Goal: Use online tool/utility

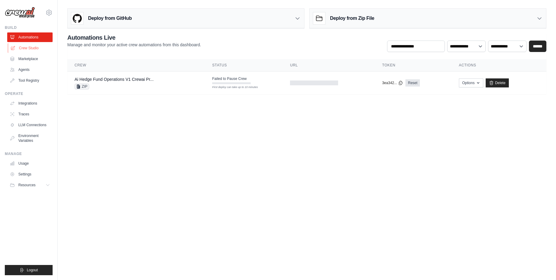
click at [28, 49] on link "Crew Studio" at bounding box center [30, 48] width 45 height 10
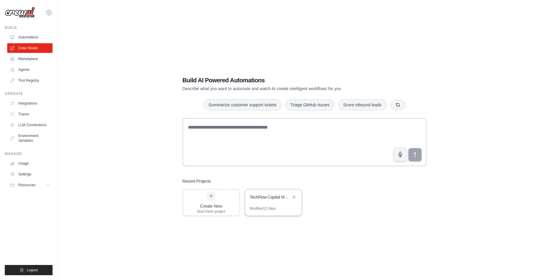
click at [271, 203] on div "TechFlow Capital Market Research" at bounding box center [273, 197] width 57 height 17
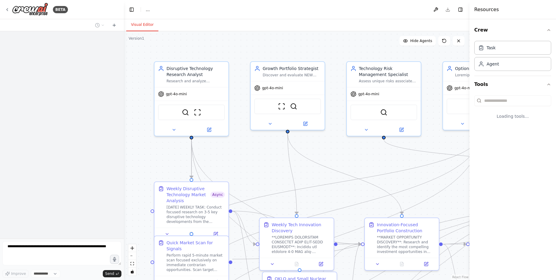
select select "****"
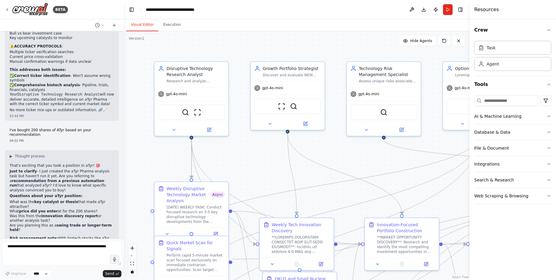
scroll to position [29330, 0]
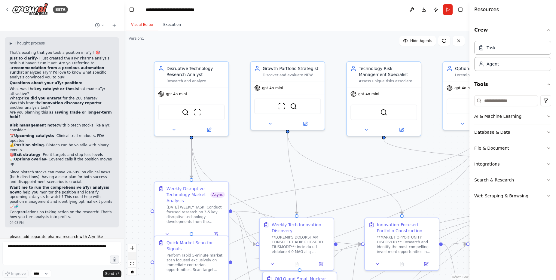
click at [132, 256] on icon "zoom out" at bounding box center [132, 256] width 4 height 1
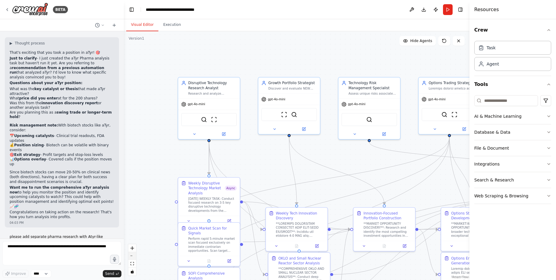
click at [132, 256] on icon "zoom out" at bounding box center [132, 256] width 4 height 1
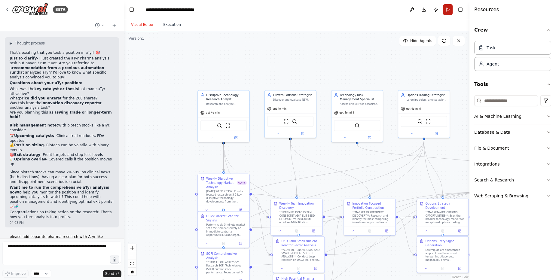
click at [446, 9] on button "Run" at bounding box center [448, 9] width 10 height 11
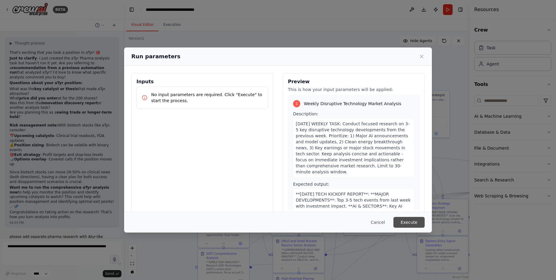
click at [419, 221] on button "Execute" at bounding box center [408, 222] width 31 height 11
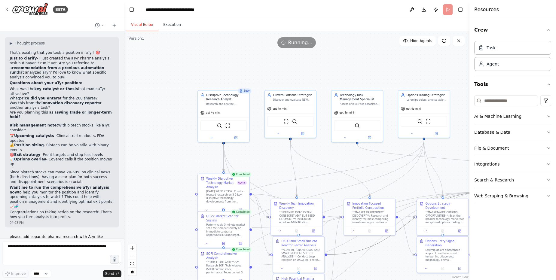
drag, startPoint x: 338, startPoint y: 253, endPoint x: 327, endPoint y: 154, distance: 98.9
click at [327, 154] on div ".deletable-edge-delete-btn { width: 20px; height: 20px; border: 0px solid #ffff…" at bounding box center [297, 155] width 346 height 249
drag, startPoint x: 333, startPoint y: 173, endPoint x: 274, endPoint y: 138, distance: 68.3
click at [274, 138] on div ".deletable-edge-delete-btn { width: 20px; height: 20px; border: 0px solid #ffff…" at bounding box center [297, 155] width 240 height 173
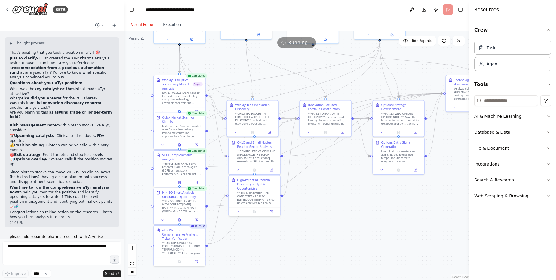
drag, startPoint x: 317, startPoint y: 154, endPoint x: 273, endPoint y: 56, distance: 108.0
click at [273, 56] on div ".deletable-edge-delete-btn { width: 20px; height: 20px; border: 0px solid #ffff…" at bounding box center [297, 155] width 346 height 249
click at [343, 223] on div ".deletable-edge-delete-btn { width: 20px; height: 20px; border: 0px solid #ffff…" at bounding box center [297, 155] width 346 height 249
drag, startPoint x: 180, startPoint y: 128, endPoint x: 180, endPoint y: 133, distance: 5.1
click at [180, 133] on div "Perform rapid 5-minute market scan focused exclusively on immediate contrarian …" at bounding box center [182, 134] width 41 height 13
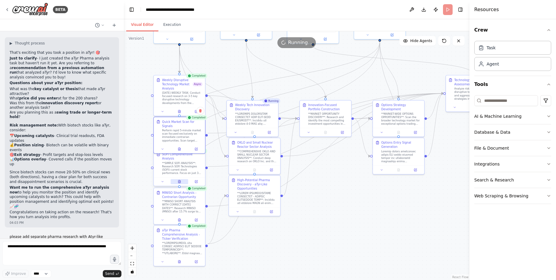
click at [179, 179] on button at bounding box center [180, 181] width 18 height 5
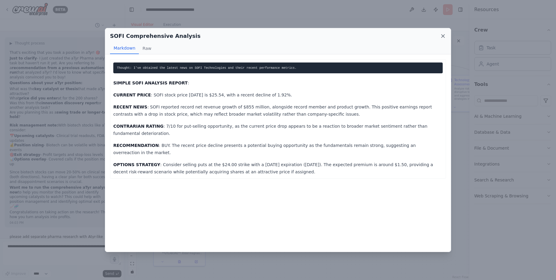
click at [442, 35] on icon at bounding box center [442, 36] width 3 height 3
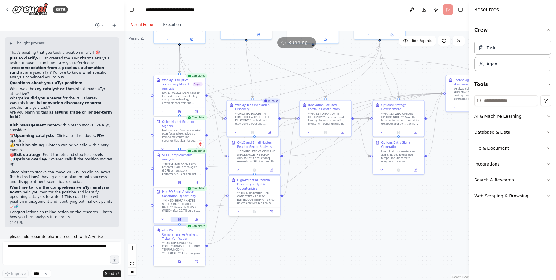
click at [180, 218] on icon at bounding box center [180, 218] width 1 height 1
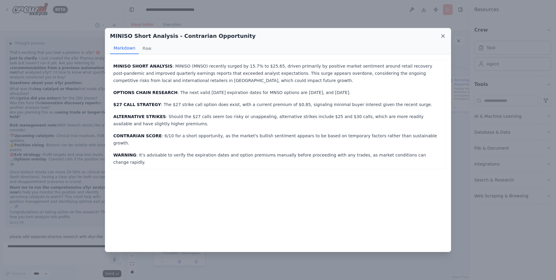
click at [444, 35] on icon at bounding box center [443, 36] width 6 height 6
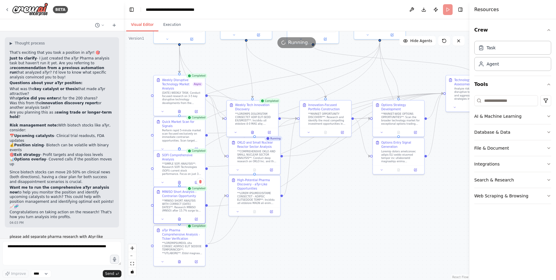
click at [190, 202] on div "**MINISO SHORT ANALYSIS WITH CORRECT [DATE] DATES**: Research MINISO (MNSO) aft…" at bounding box center [182, 205] width 41 height 13
click at [200, 182] on icon at bounding box center [201, 182] width 4 height 4
click at [189, 182] on button "Confirm" at bounding box center [183, 181] width 21 height 7
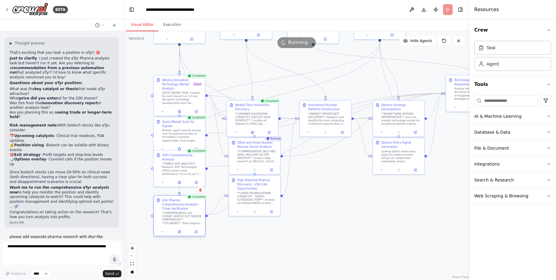
drag, startPoint x: 179, startPoint y: 237, endPoint x: 180, endPoint y: 206, distance: 31.0
click at [180, 206] on div "aTyr Pharma Comprehensive Analysis - Ticker Verification" at bounding box center [182, 211] width 41 height 27
click at [179, 175] on div "**SIMPLE SOFI ANALYSIS**: Research SOFI Technologies (SOFI) current stock perfo…" at bounding box center [182, 176] width 41 height 13
drag, startPoint x: 177, startPoint y: 134, endPoint x: 178, endPoint y: 138, distance: 4.1
click at [178, 138] on div "Perform rapid 5-minute market scan focused exclusively on immediate contrarian …" at bounding box center [182, 138] width 41 height 13
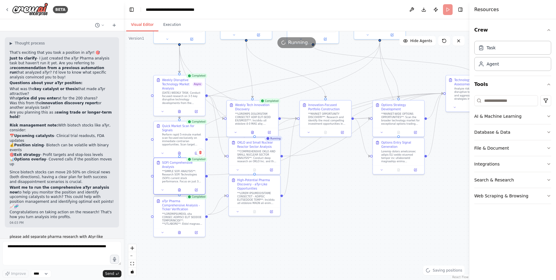
click at [182, 172] on div "**SIMPLE SOFI ANALYSIS**: Research SOFI Technologies (SOFI) current stock perfo…" at bounding box center [182, 176] width 41 height 13
click at [181, 229] on button at bounding box center [180, 231] width 18 height 5
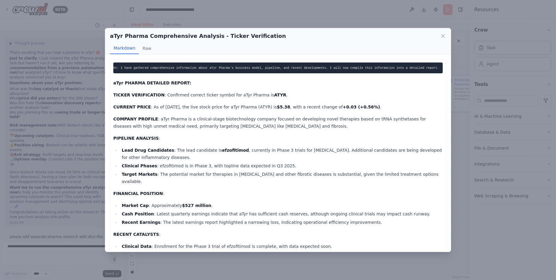
scroll to position [0, 0]
click at [442, 35] on icon at bounding box center [443, 36] width 6 height 6
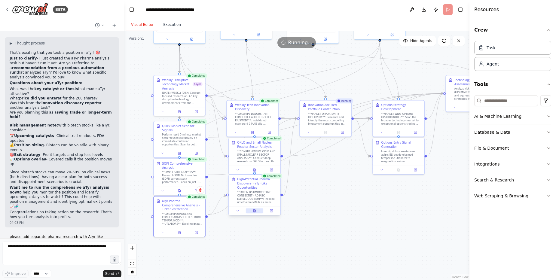
click at [255, 210] on icon at bounding box center [254, 210] width 2 height 3
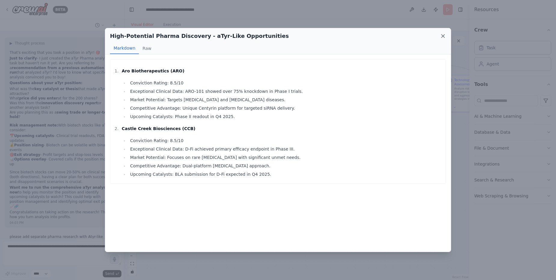
click at [443, 38] on icon at bounding box center [443, 36] width 6 height 6
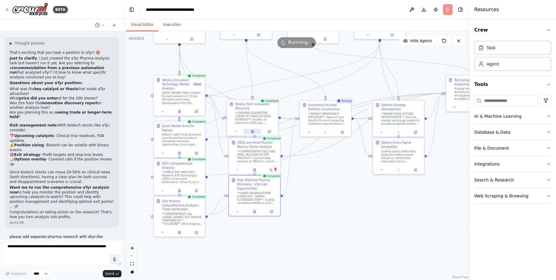
click at [253, 130] on icon at bounding box center [252, 131] width 3 height 3
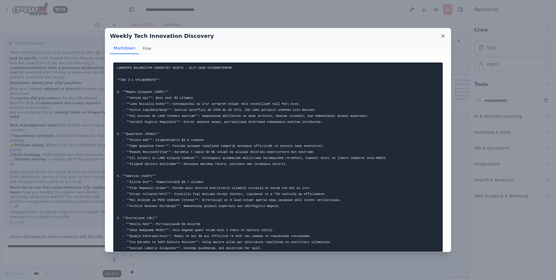
click at [442, 35] on icon at bounding box center [443, 36] width 6 height 6
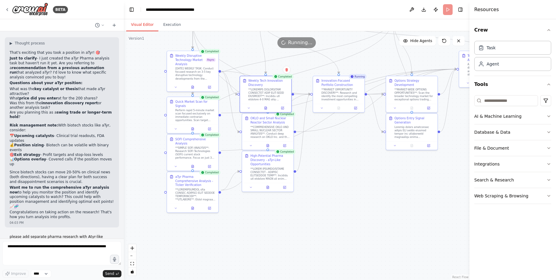
drag, startPoint x: 394, startPoint y: 219, endPoint x: 413, endPoint y: 189, distance: 35.9
click at [413, 189] on div ".deletable-edge-delete-btn { width: 20px; height: 20px; border: 0px solid #ffff…" at bounding box center [297, 155] width 346 height 249
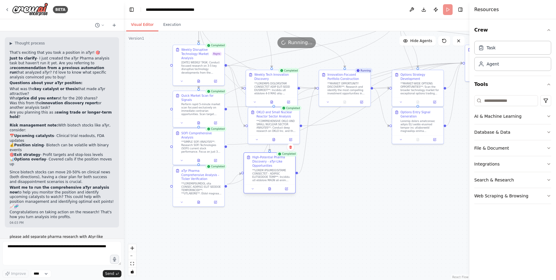
drag, startPoint x: 279, startPoint y: 170, endPoint x: 275, endPoint y: 176, distance: 7.3
click at [275, 176] on div at bounding box center [272, 175] width 41 height 13
drag, startPoint x: 267, startPoint y: 123, endPoint x: 264, endPoint y: 130, distance: 7.5
click at [264, 130] on div "**COMPREHENSIVE OKLO AND SMALL NUCLEAR SECTOR ANALYSIS**: Conduct deep research…" at bounding box center [272, 133] width 41 height 13
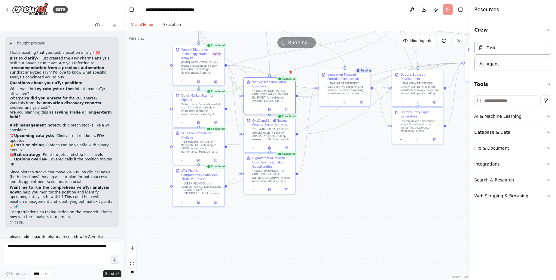
drag, startPoint x: 261, startPoint y: 94, endPoint x: 259, endPoint y: 102, distance: 7.7
click at [259, 102] on div at bounding box center [272, 95] width 41 height 13
click at [368, 157] on div ".deletable-edge-delete-btn { width: 20px; height: 20px; border: 0px solid #ffff…" at bounding box center [297, 155] width 346 height 249
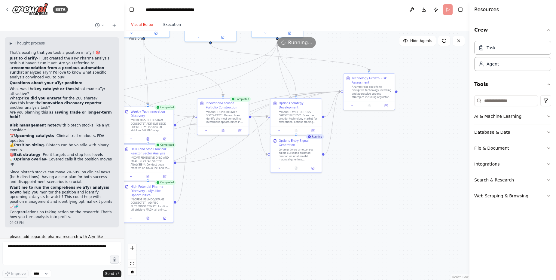
drag, startPoint x: 298, startPoint y: 217, endPoint x: 267, endPoint y: 200, distance: 34.8
click at [267, 201] on div ".deletable-edge-delete-btn { width: 20px; height: 20px; border: 0px solid #ffff…" at bounding box center [297, 155] width 346 height 249
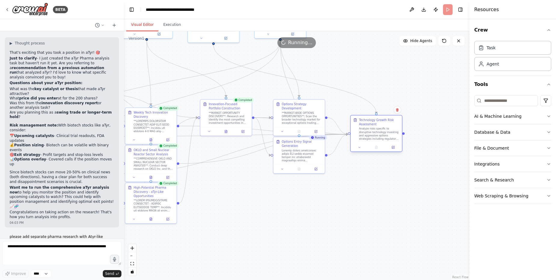
click at [376, 145] on div at bounding box center [376, 147] width 51 height 8
click at [373, 144] on div at bounding box center [376, 147] width 51 height 8
drag, startPoint x: 216, startPoint y: 122, endPoint x: 215, endPoint y: 129, distance: 7.0
click at [215, 129] on div "**MARKET OPPORTUNITY DISCOVERY**: Research and identify the most compelling inv…" at bounding box center [229, 125] width 41 height 13
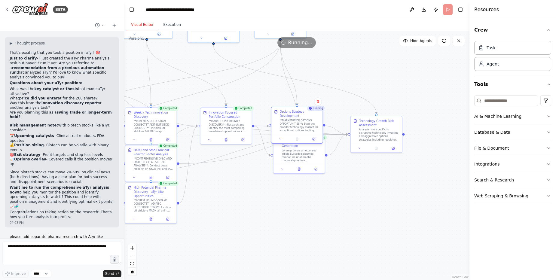
drag, startPoint x: 294, startPoint y: 120, endPoint x: 293, endPoint y: 130, distance: 9.7
click at [293, 130] on div "**MARKET-WIDE OPTIONS OPPORTUNITIES**: Scan the broader technology market for e…" at bounding box center [300, 125] width 41 height 13
drag, startPoint x: 294, startPoint y: 153, endPoint x: 292, endPoint y: 169, distance: 16.4
click at [292, 169] on div at bounding box center [300, 171] width 41 height 13
click at [296, 137] on button at bounding box center [297, 138] width 18 height 5
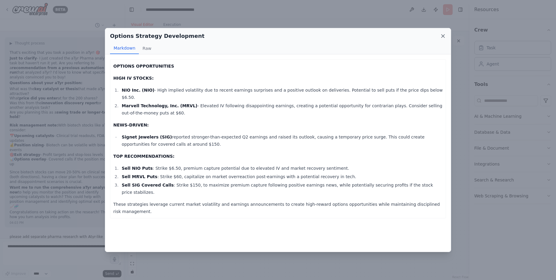
click at [443, 37] on icon at bounding box center [443, 36] width 6 height 6
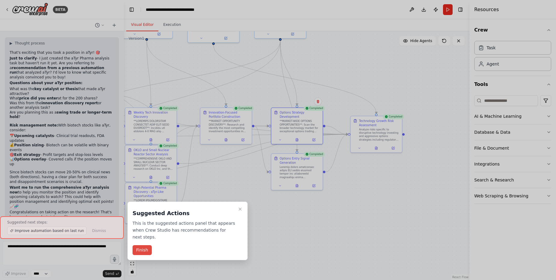
click at [143, 245] on button "Finish" at bounding box center [142, 250] width 19 height 10
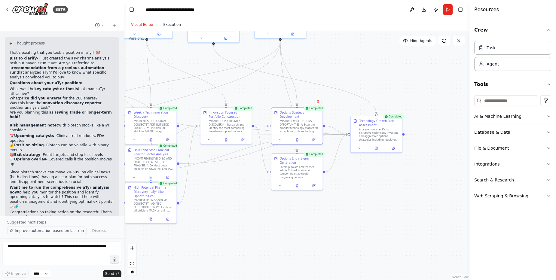
click at [53, 232] on span "Improve automation based on last run" at bounding box center [49, 230] width 69 height 5
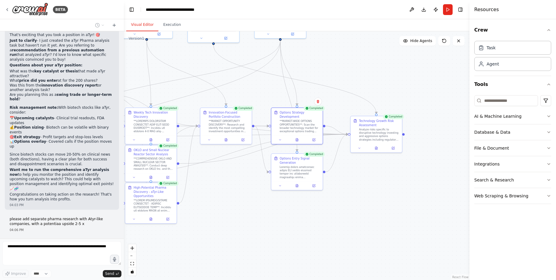
scroll to position [29378, 0]
